Goal: Transaction & Acquisition: Obtain resource

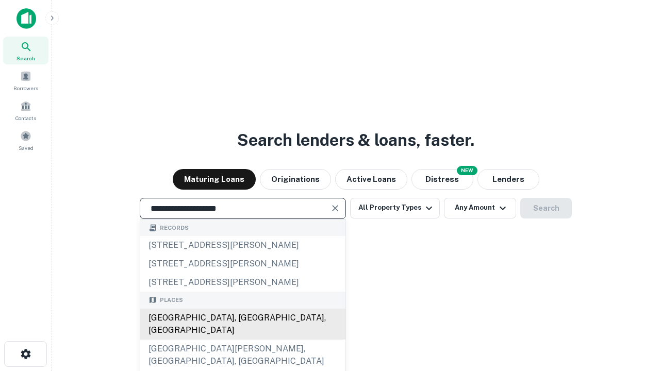
click at [242, 340] on div "[GEOGRAPHIC_DATA], [GEOGRAPHIC_DATA], [GEOGRAPHIC_DATA]" at bounding box center [242, 324] width 205 height 31
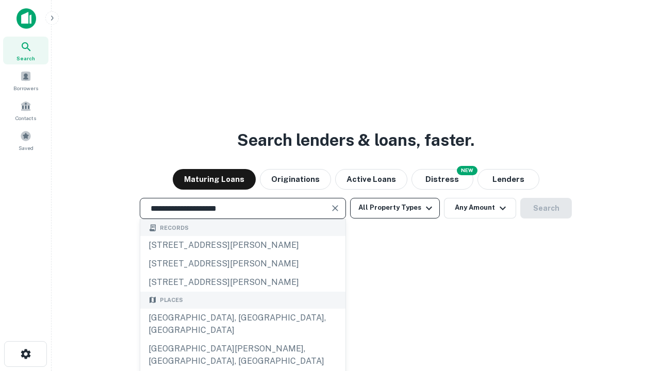
type input "**********"
click at [395, 208] on button "All Property Types" at bounding box center [395, 208] width 90 height 21
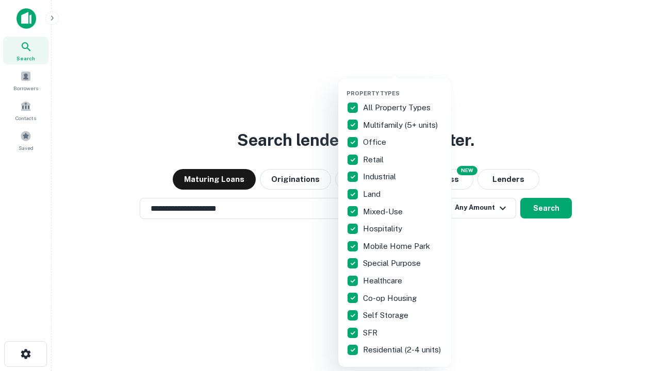
click at [403, 87] on button "button" at bounding box center [404, 87] width 114 height 1
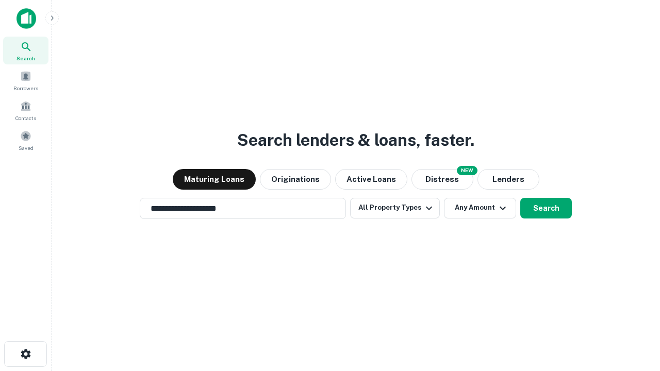
scroll to position [6, 124]
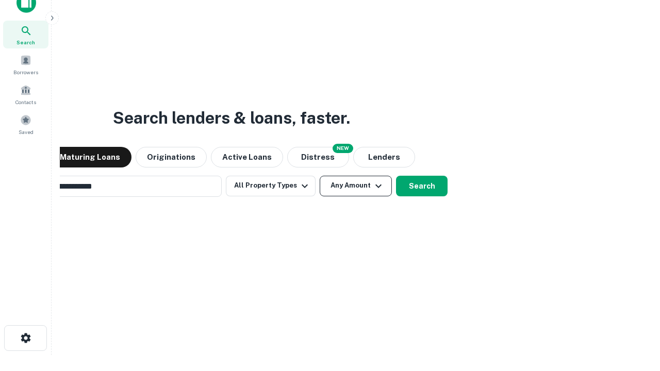
click at [320, 176] on button "Any Amount" at bounding box center [356, 186] width 72 height 21
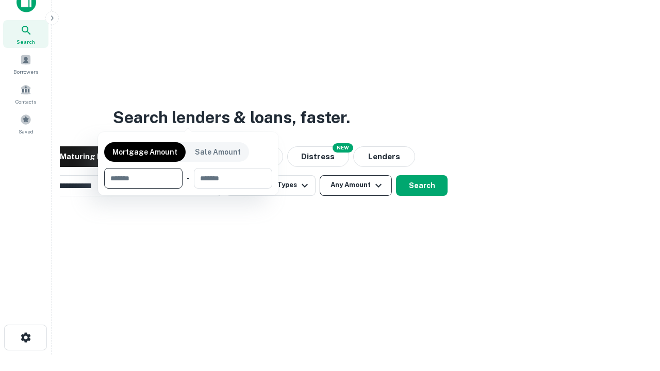
scroll to position [74, 292]
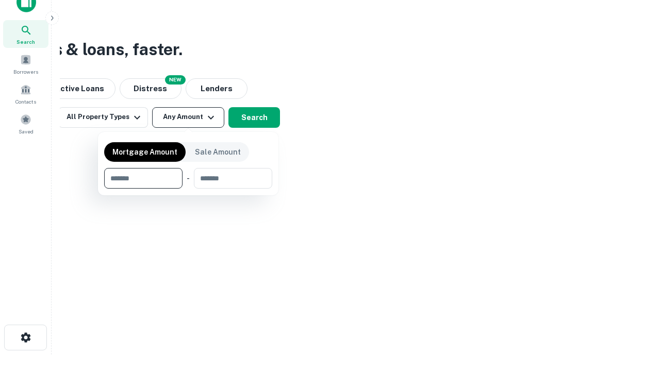
type input "*******"
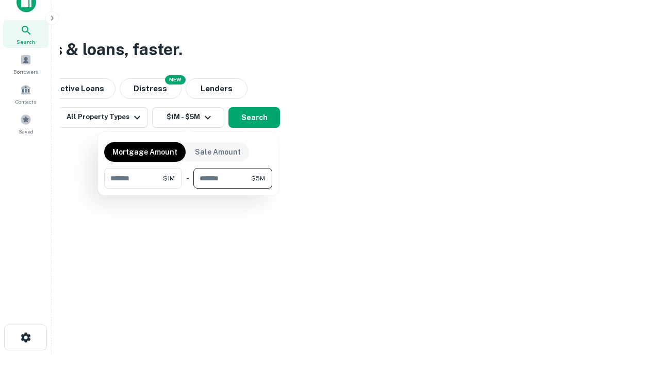
type input "*******"
click at [188, 189] on button "button" at bounding box center [188, 189] width 168 height 1
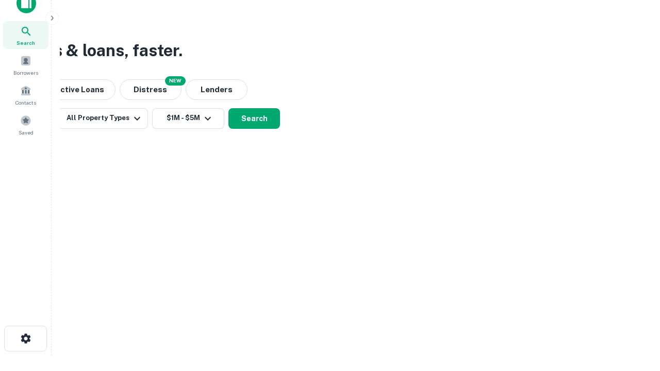
scroll to position [6, 190]
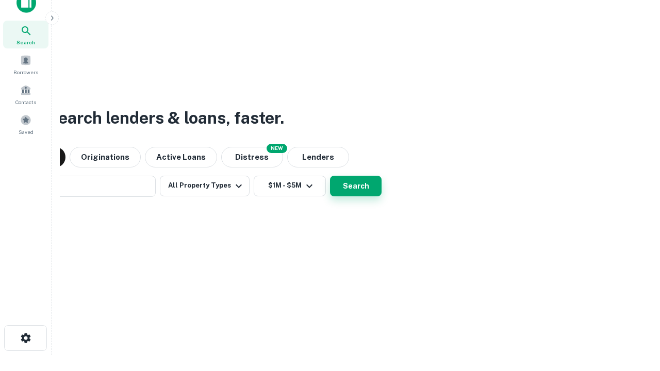
click at [330, 176] on button "Search" at bounding box center [356, 186] width 52 height 21
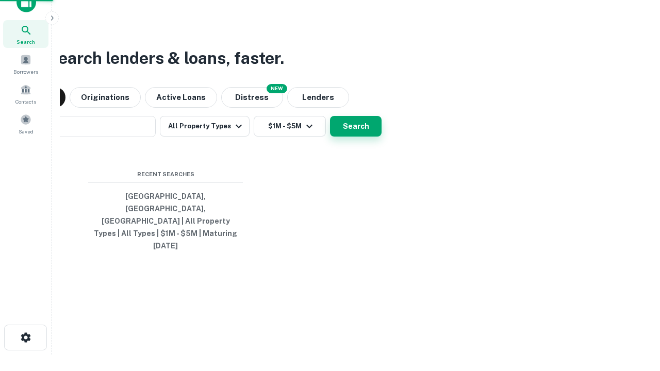
scroll to position [27, 292]
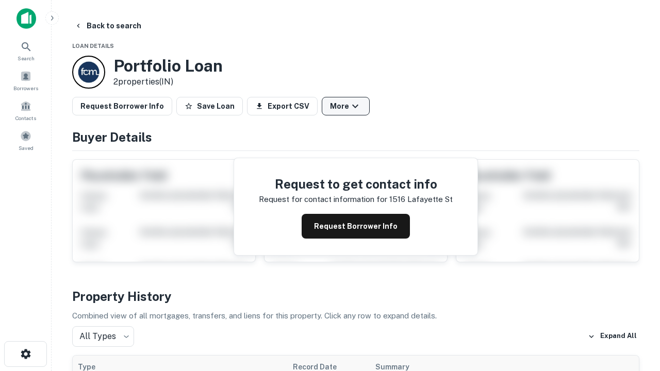
click at [346, 106] on button "More" at bounding box center [346, 106] width 48 height 19
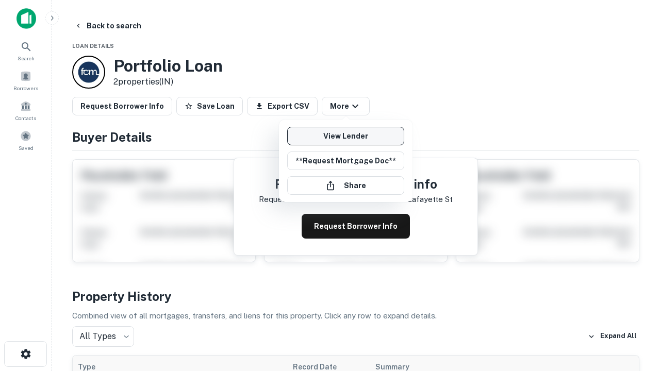
click at [346, 136] on link "View Lender" at bounding box center [345, 136] width 117 height 19
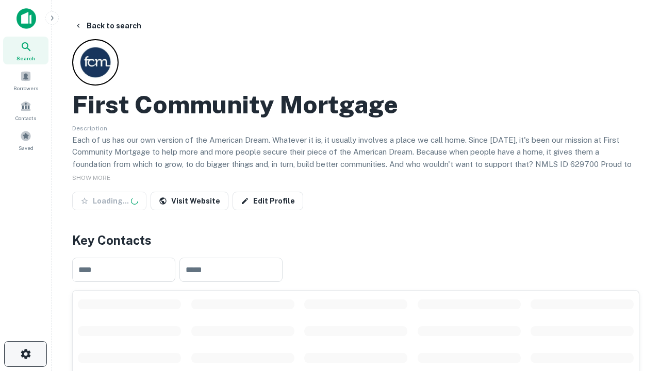
click at [25, 354] on icon "button" at bounding box center [26, 354] width 12 height 12
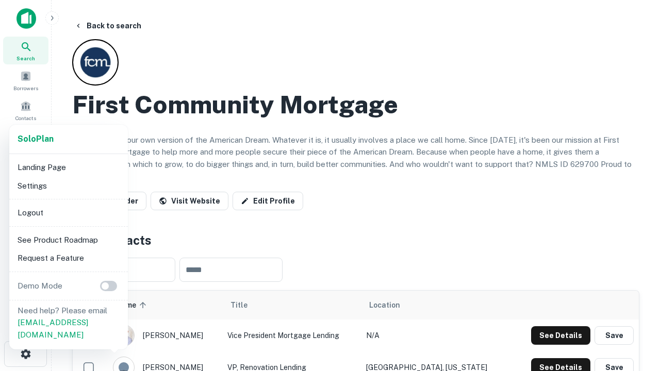
click at [68, 213] on li "Logout" at bounding box center [68, 213] width 110 height 19
